Goal: Navigation & Orientation: Find specific page/section

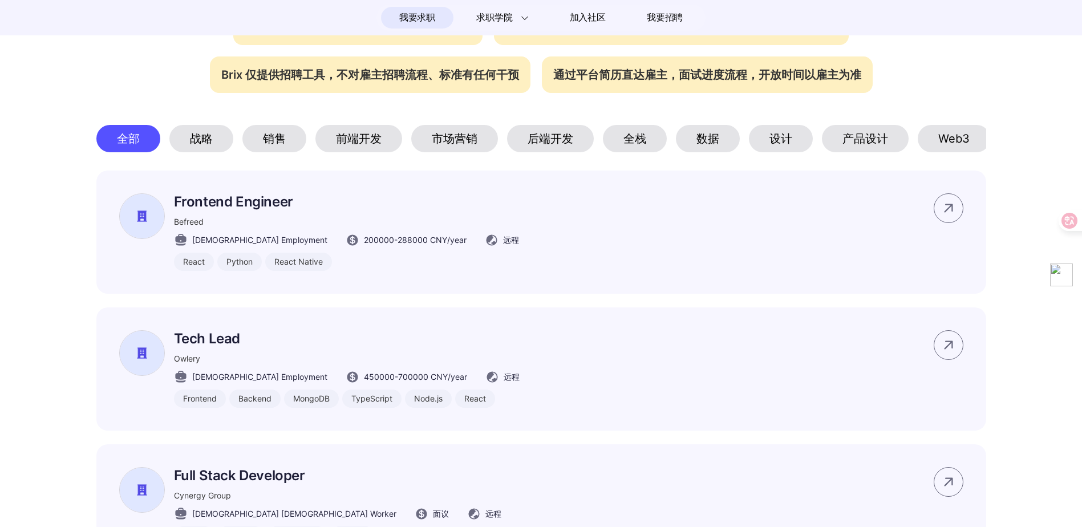
click at [467, 148] on div "市场营销" at bounding box center [454, 138] width 87 height 27
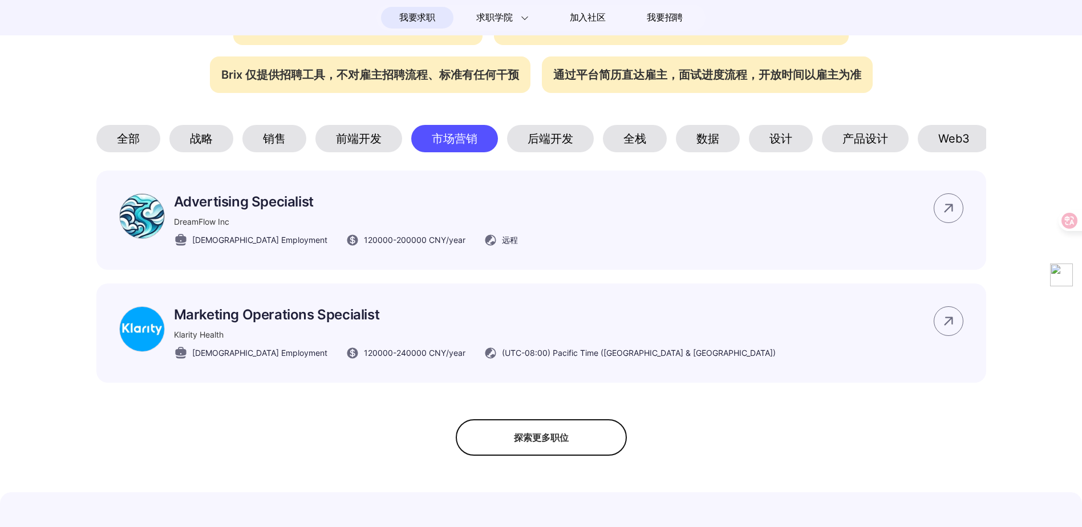
click at [531, 145] on div "后端开发" at bounding box center [550, 138] width 87 height 27
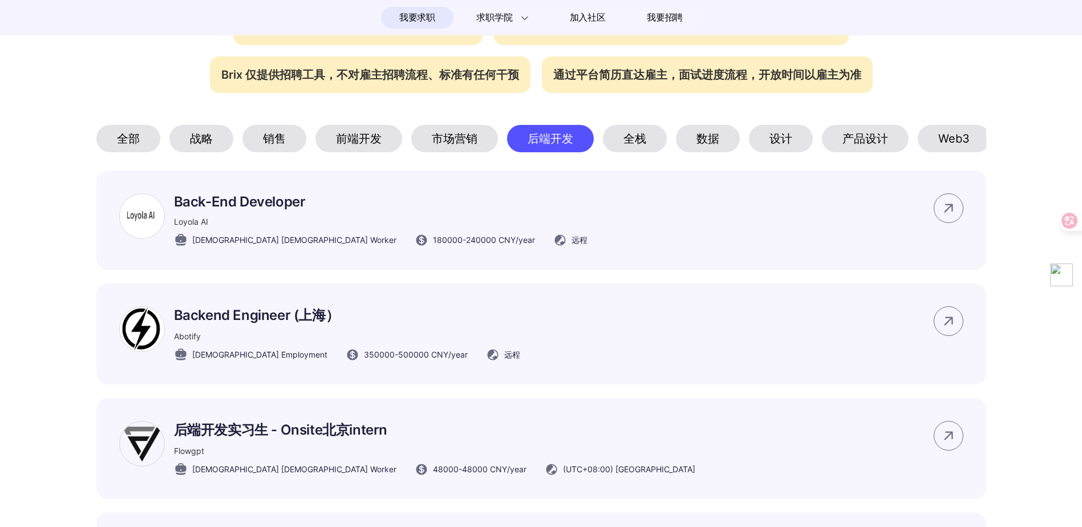
click at [436, 148] on div "市场营销" at bounding box center [454, 138] width 87 height 27
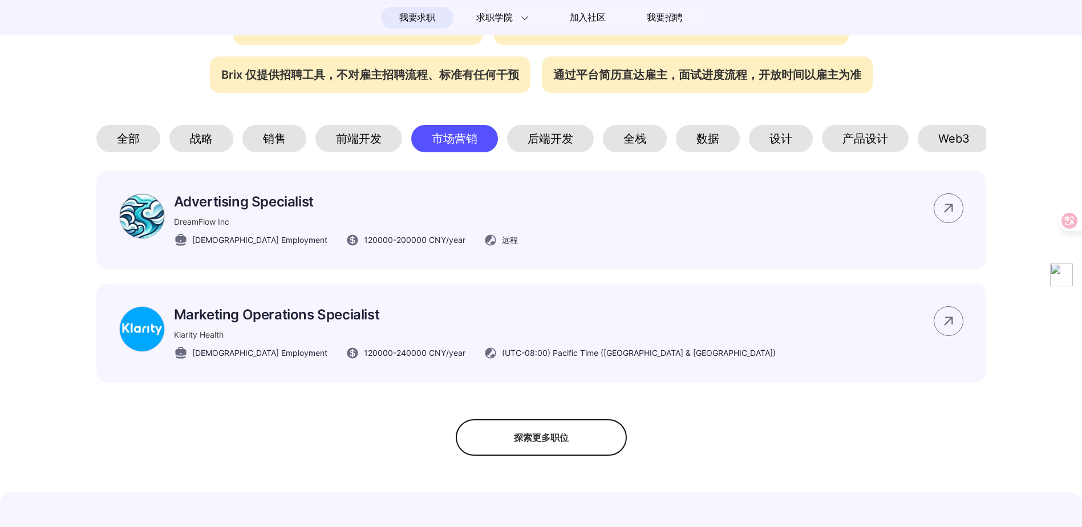
click at [285, 151] on div "销售" at bounding box center [274, 138] width 64 height 27
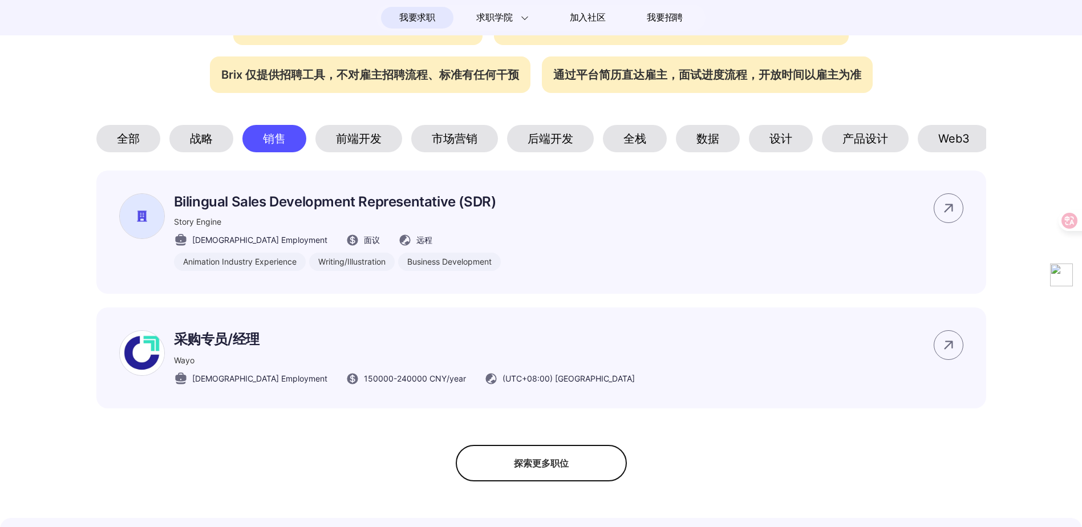
click at [202, 145] on div "战略" at bounding box center [201, 138] width 64 height 27
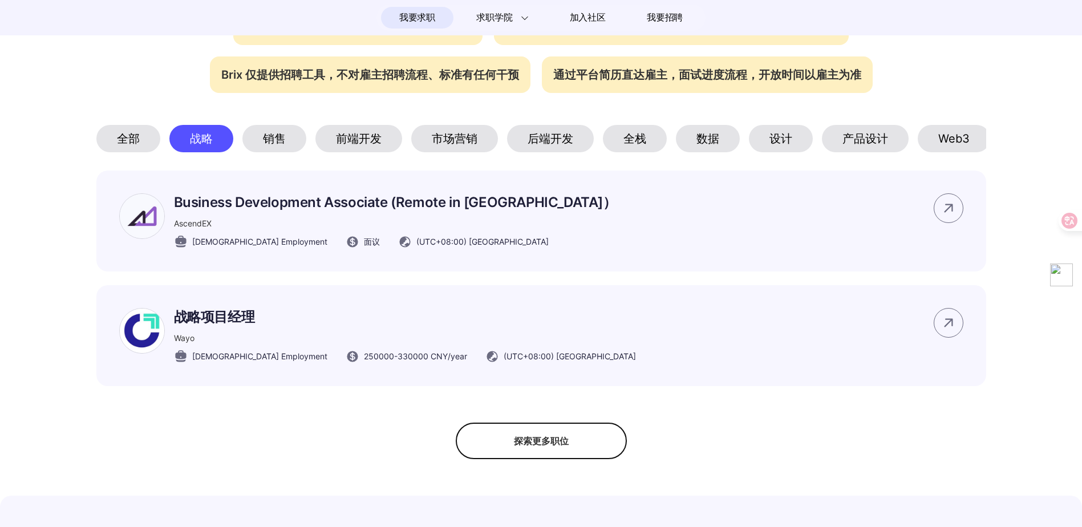
click at [536, 145] on div "后端开发" at bounding box center [550, 138] width 87 height 27
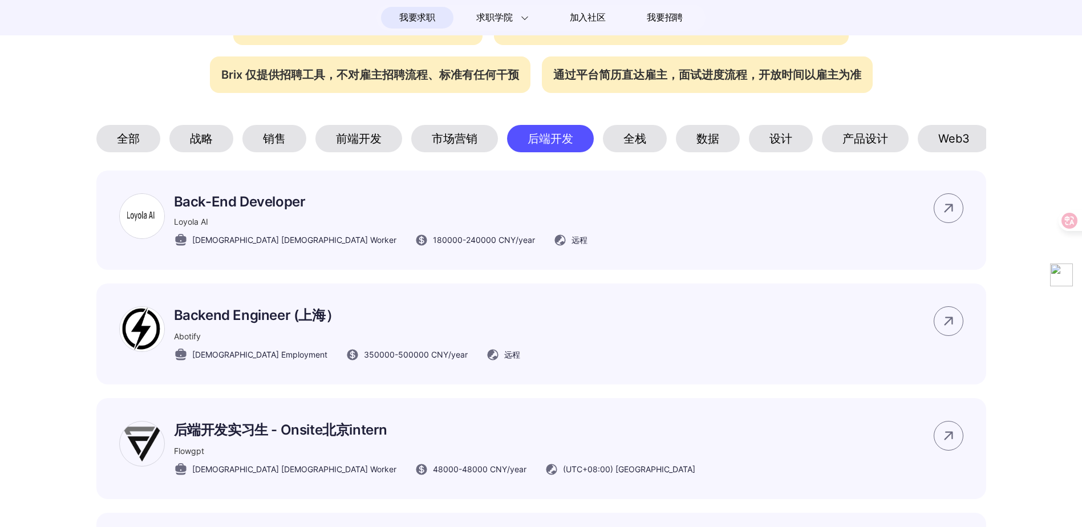
scroll to position [0, 76]
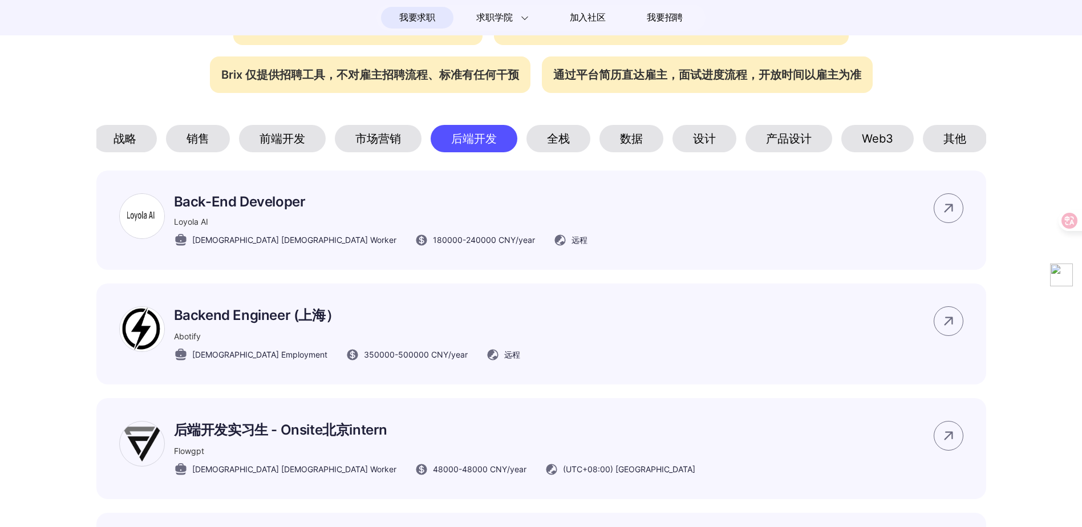
click at [804, 147] on div "产品设计" at bounding box center [788, 138] width 87 height 27
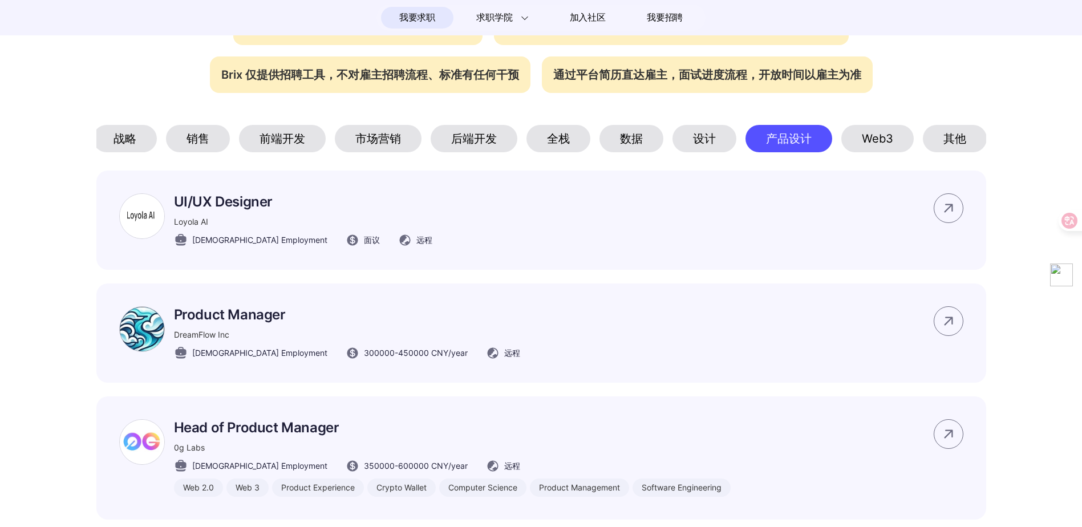
click at [558, 141] on div "全栈" at bounding box center [558, 138] width 64 height 27
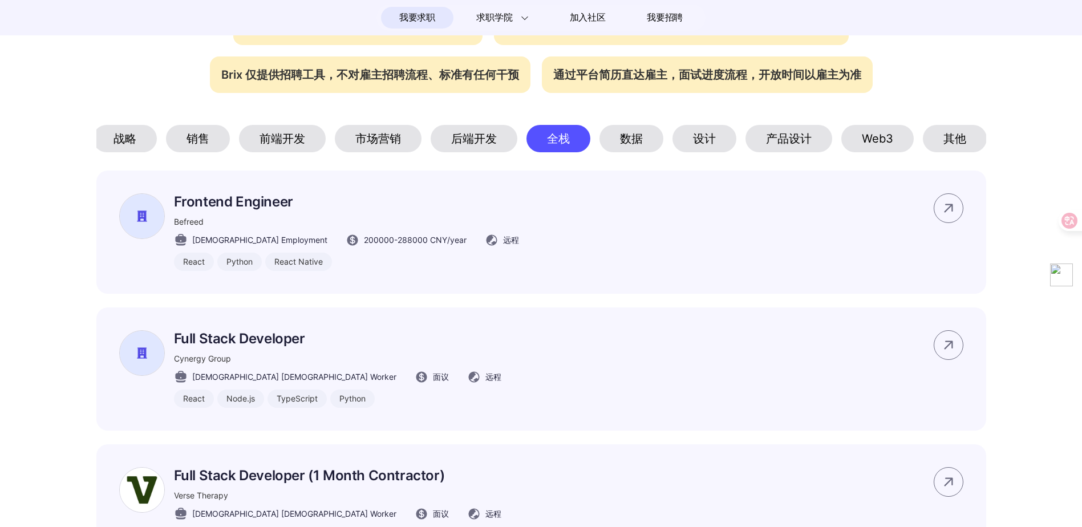
click at [486, 141] on div "后端开发" at bounding box center [474, 138] width 87 height 27
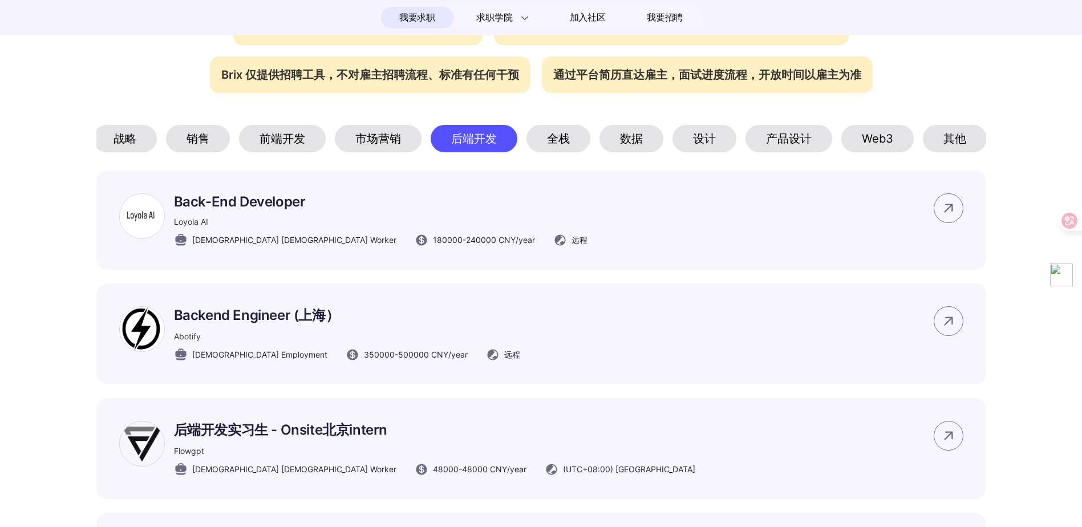
click at [396, 144] on div "市场营销" at bounding box center [378, 138] width 87 height 27
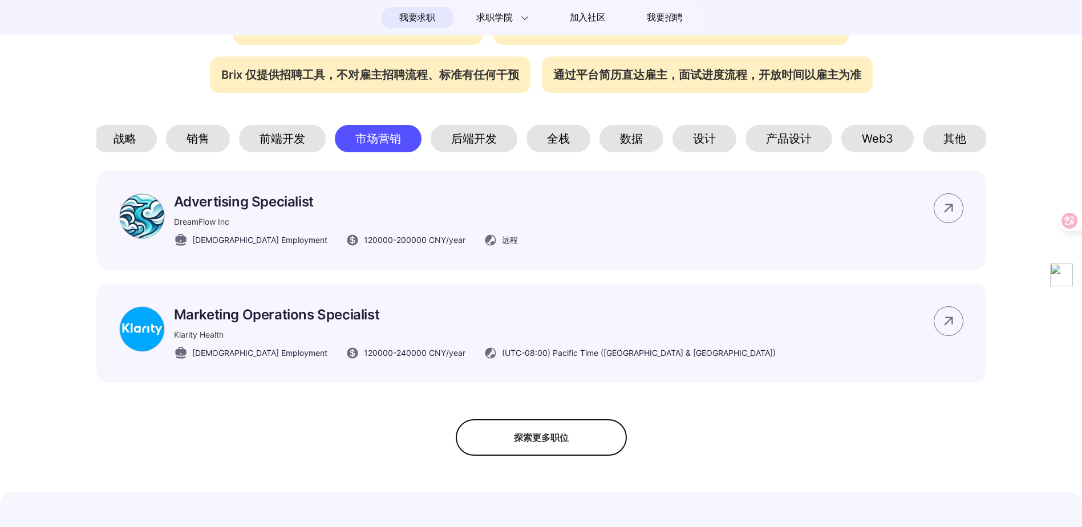
click at [940, 147] on div "其他" at bounding box center [955, 138] width 64 height 27
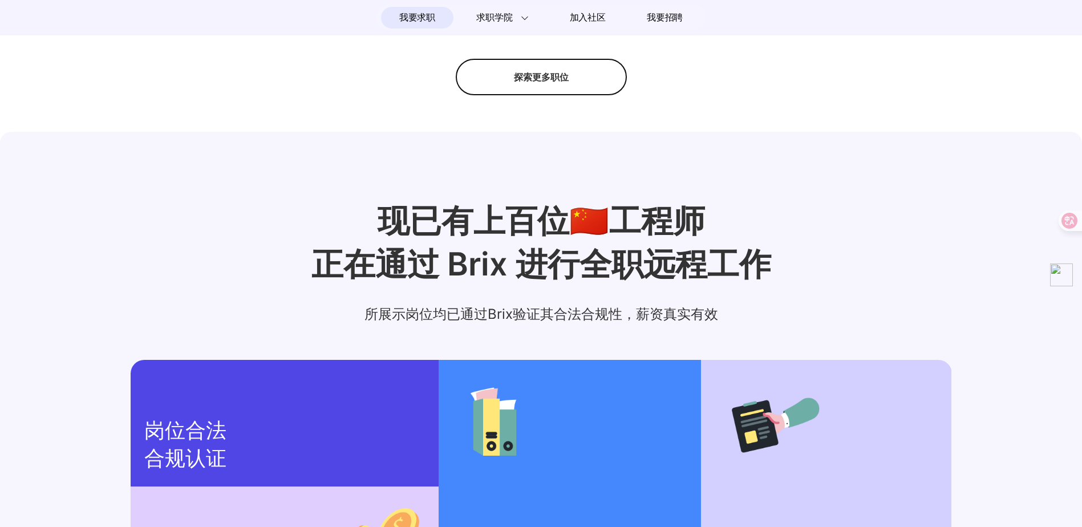
scroll to position [1027, 0]
